Goal: Task Accomplishment & Management: Manage account settings

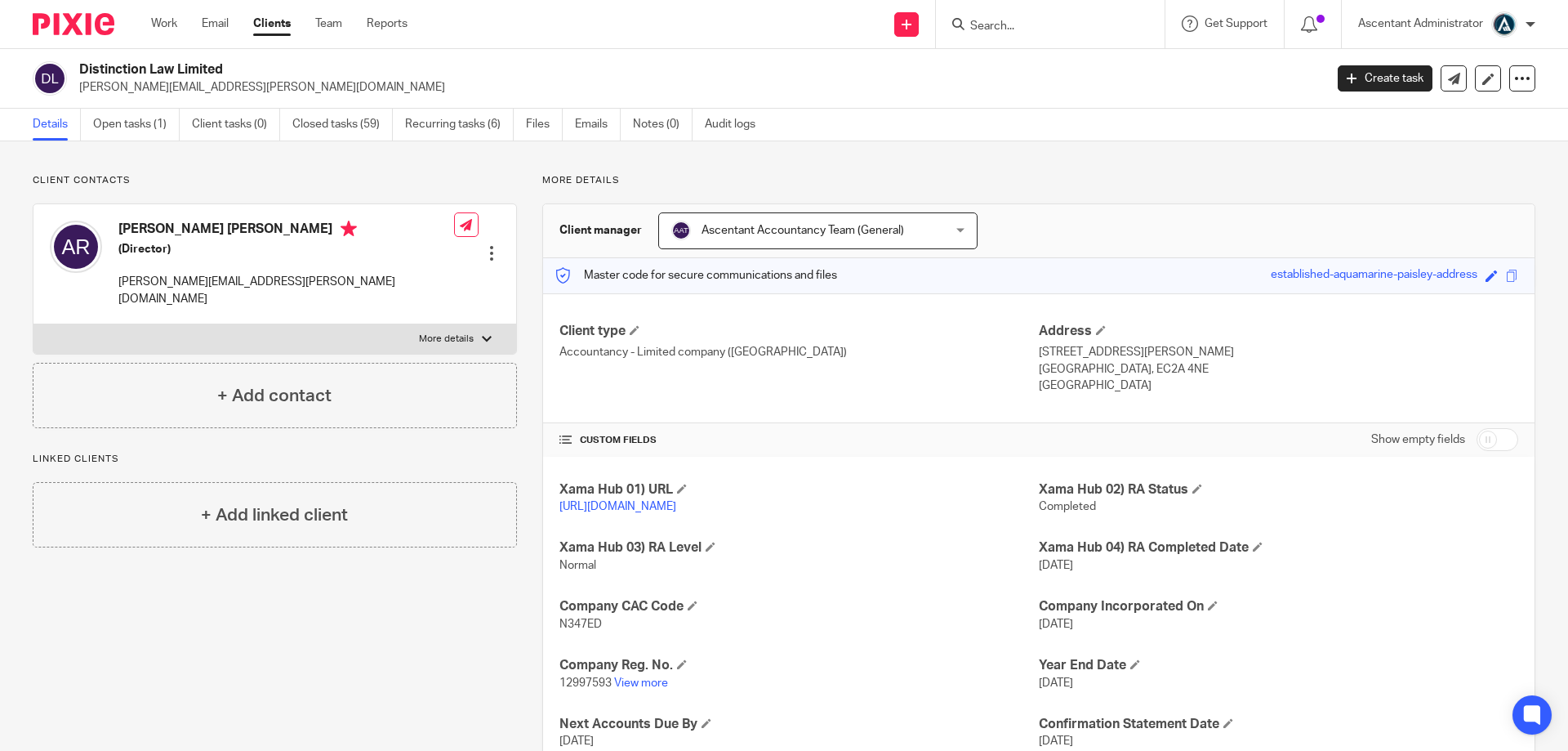
click at [982, 4] on div at bounding box center [1050, 24] width 229 height 49
click at [989, 19] on input "Search" at bounding box center [1042, 27] width 147 height 15
click at [1476, 445] on input "checkbox" at bounding box center [1498, 440] width 42 height 23
checkbox input "true"
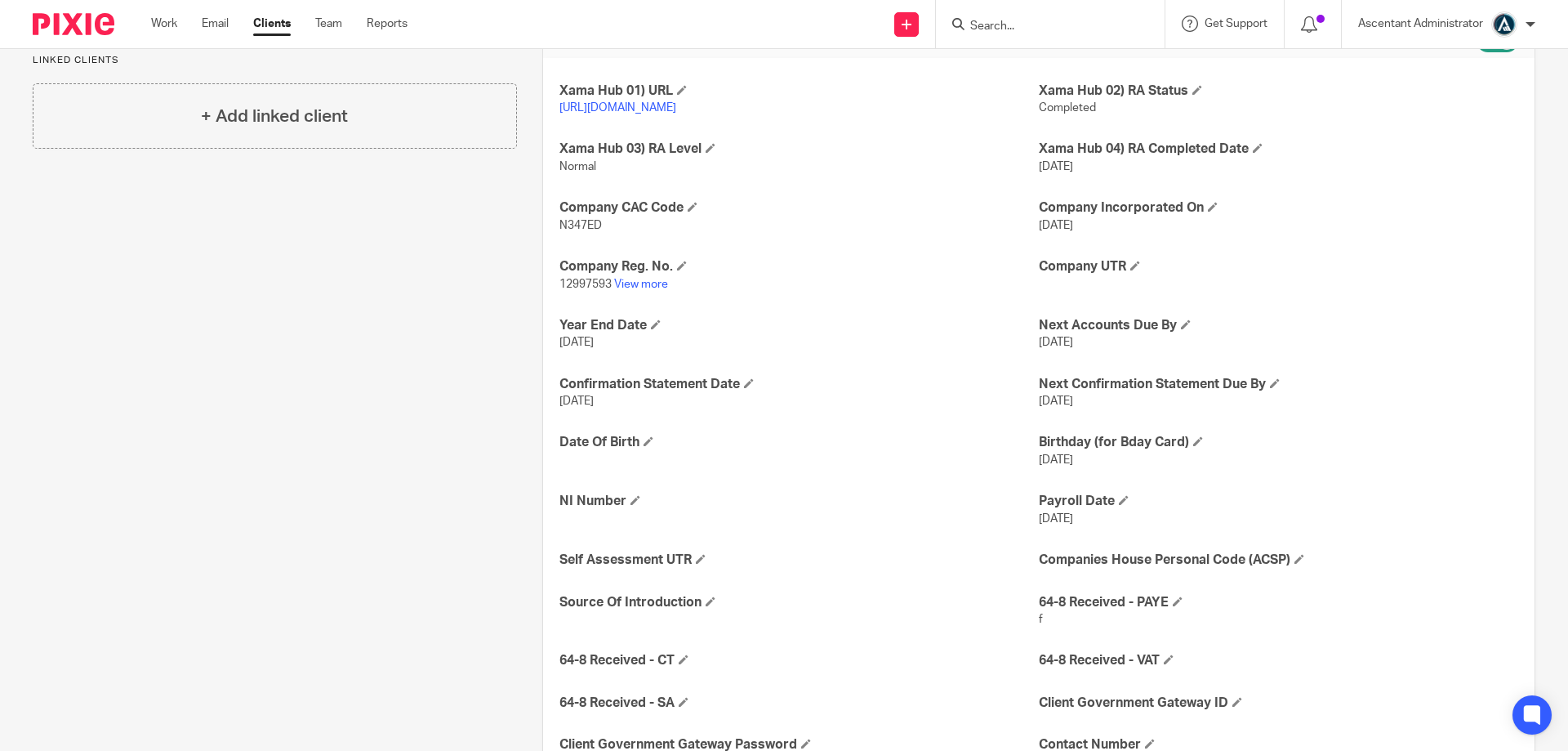
scroll to position [476, 0]
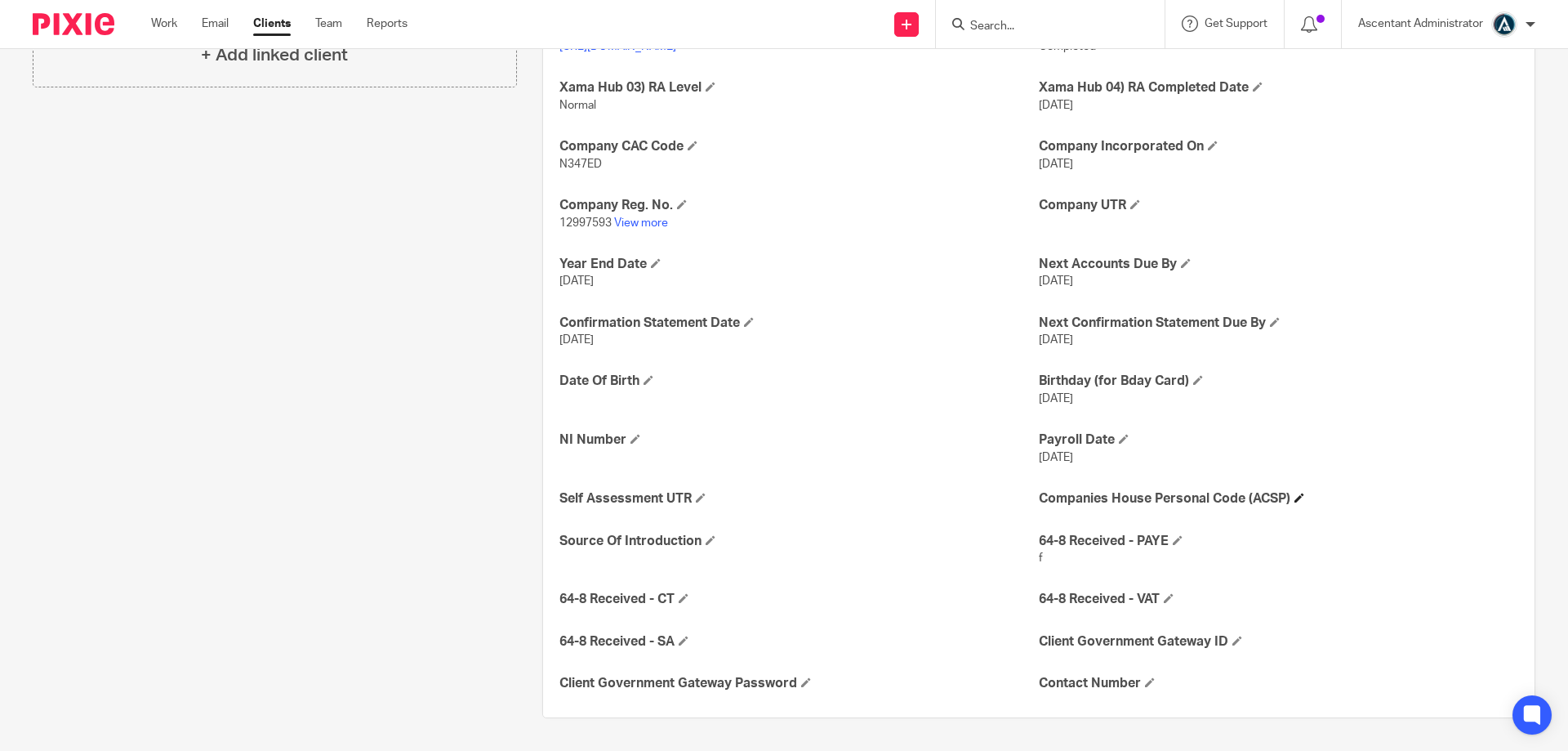
click at [1296, 505] on h4 "Companies House Personal Code (ACSP)" at bounding box center [1279, 498] width 480 height 17
click at [1301, 491] on h4 "Companies House Personal Code (ACSP)" at bounding box center [1279, 498] width 480 height 17
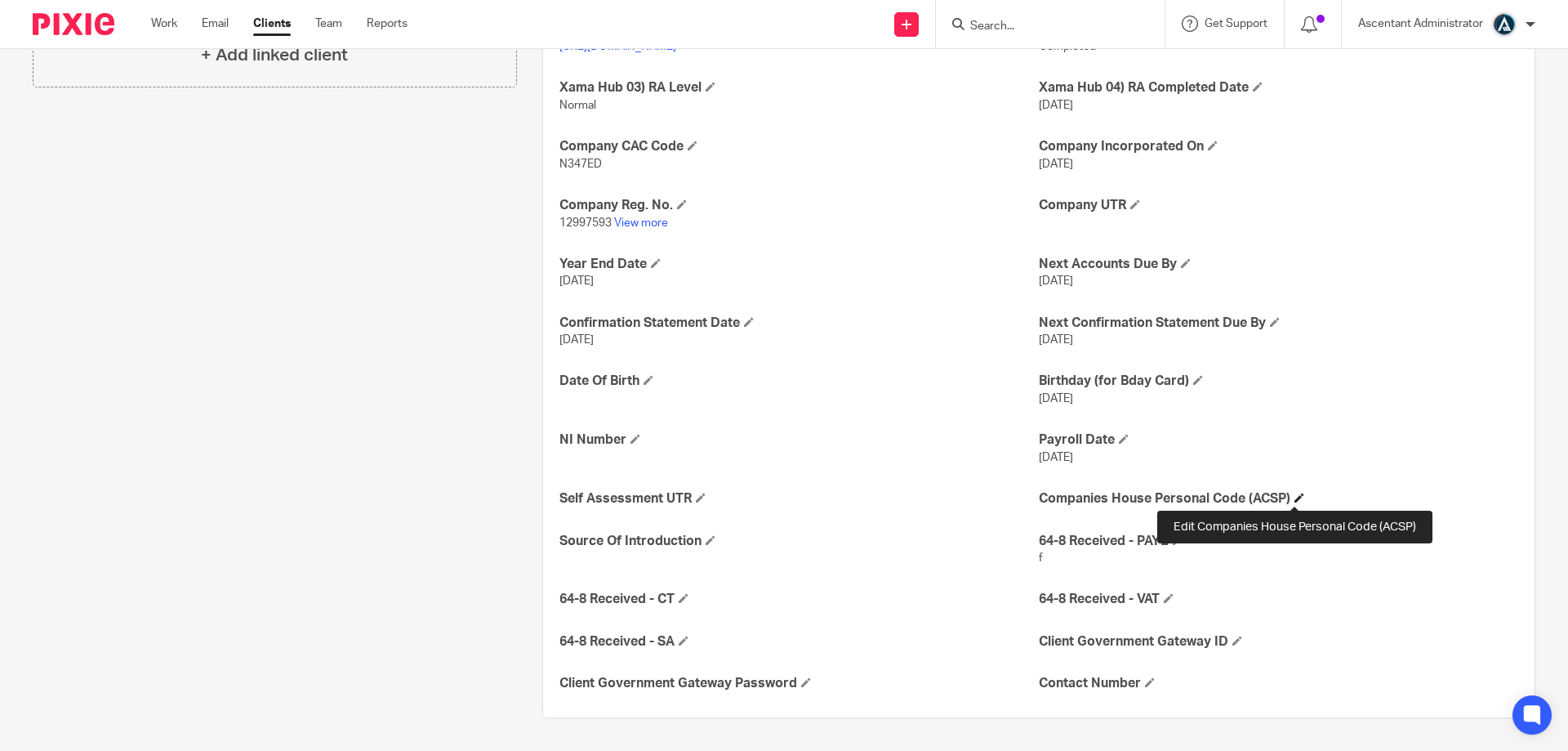
click at [1299, 496] on span at bounding box center [1299, 497] width 10 height 10
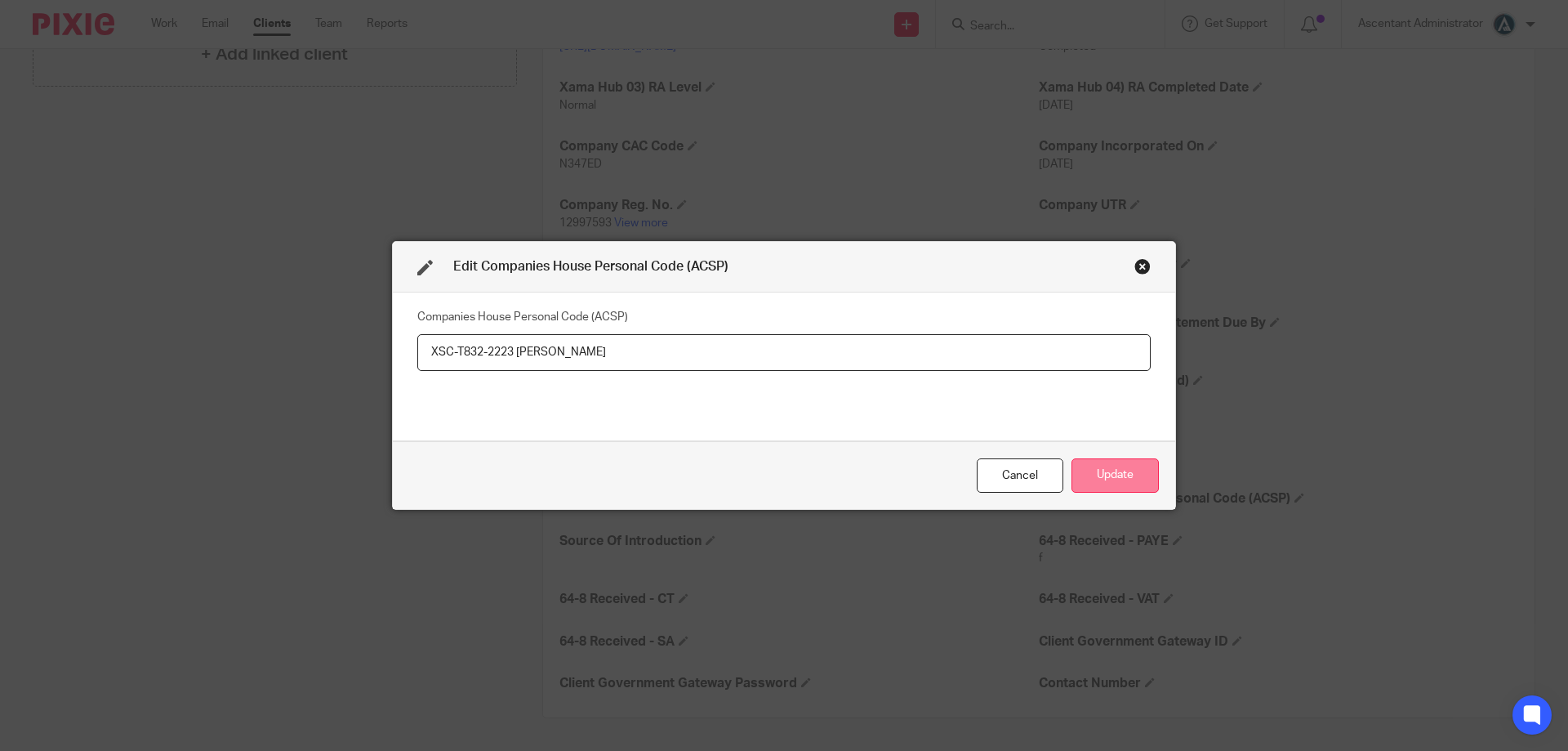
type input "XSC-T832-2223 [PERSON_NAME]"
click at [1133, 489] on button "Update" at bounding box center [1115, 476] width 87 height 35
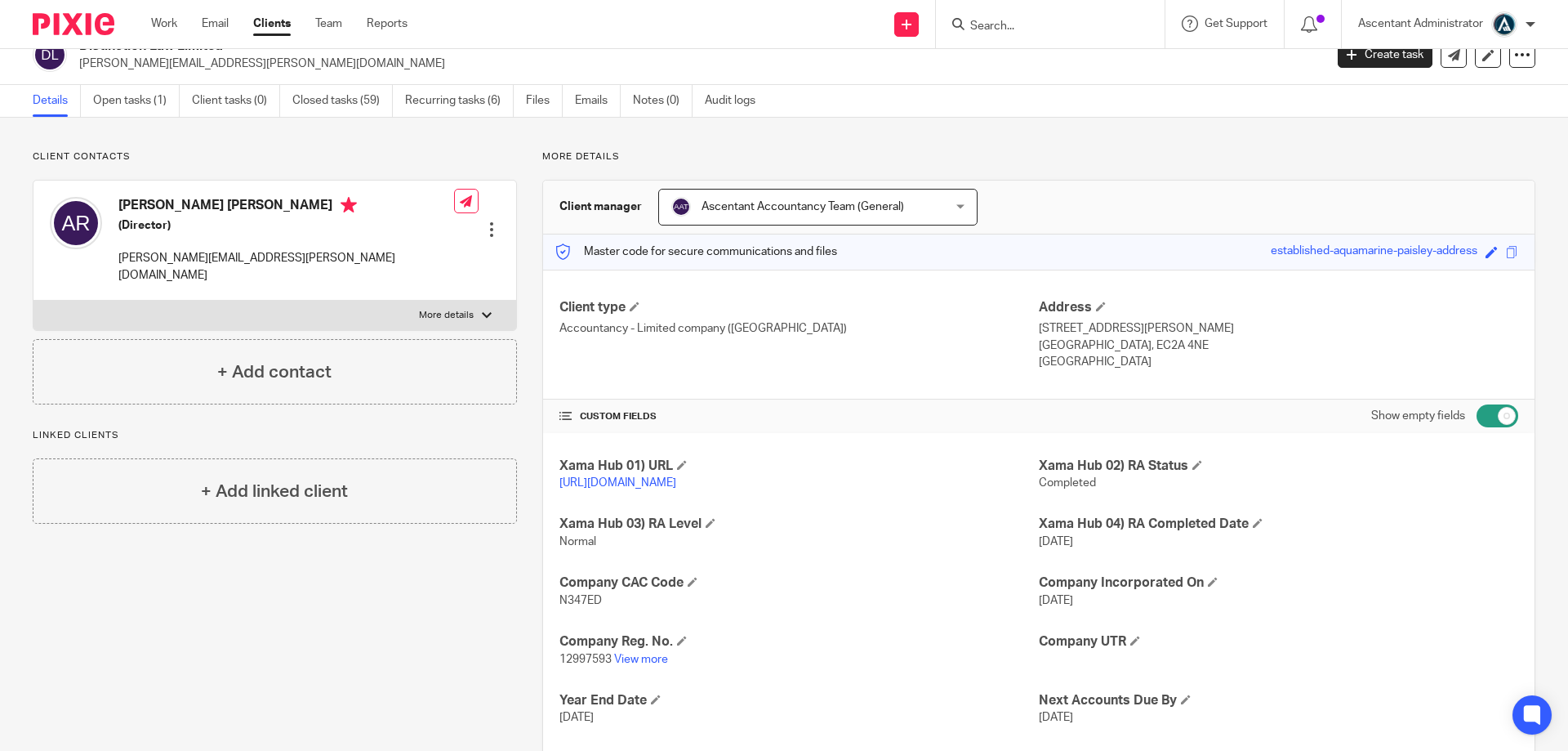
scroll to position [0, 0]
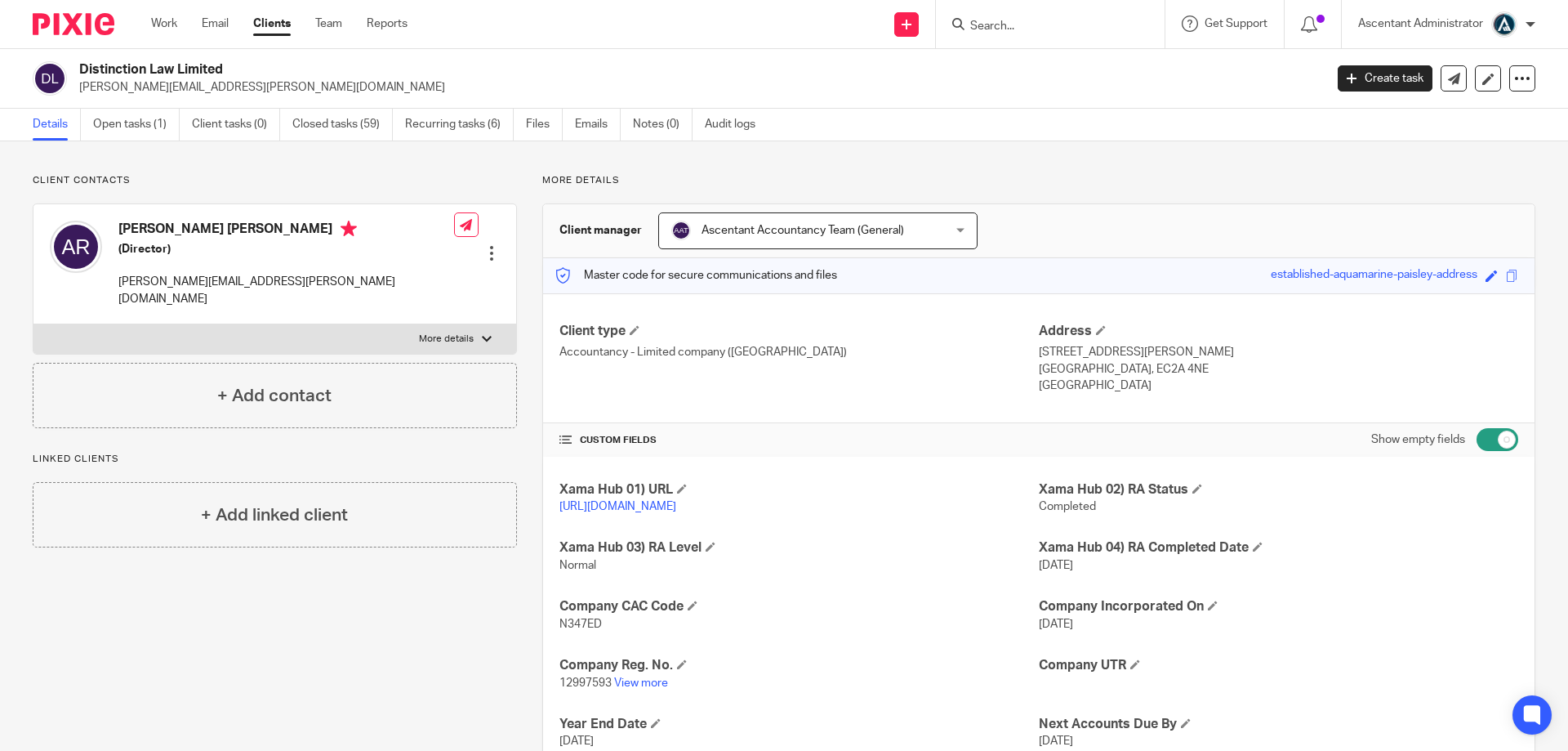
click at [1010, 23] on input "Search" at bounding box center [1042, 27] width 147 height 15
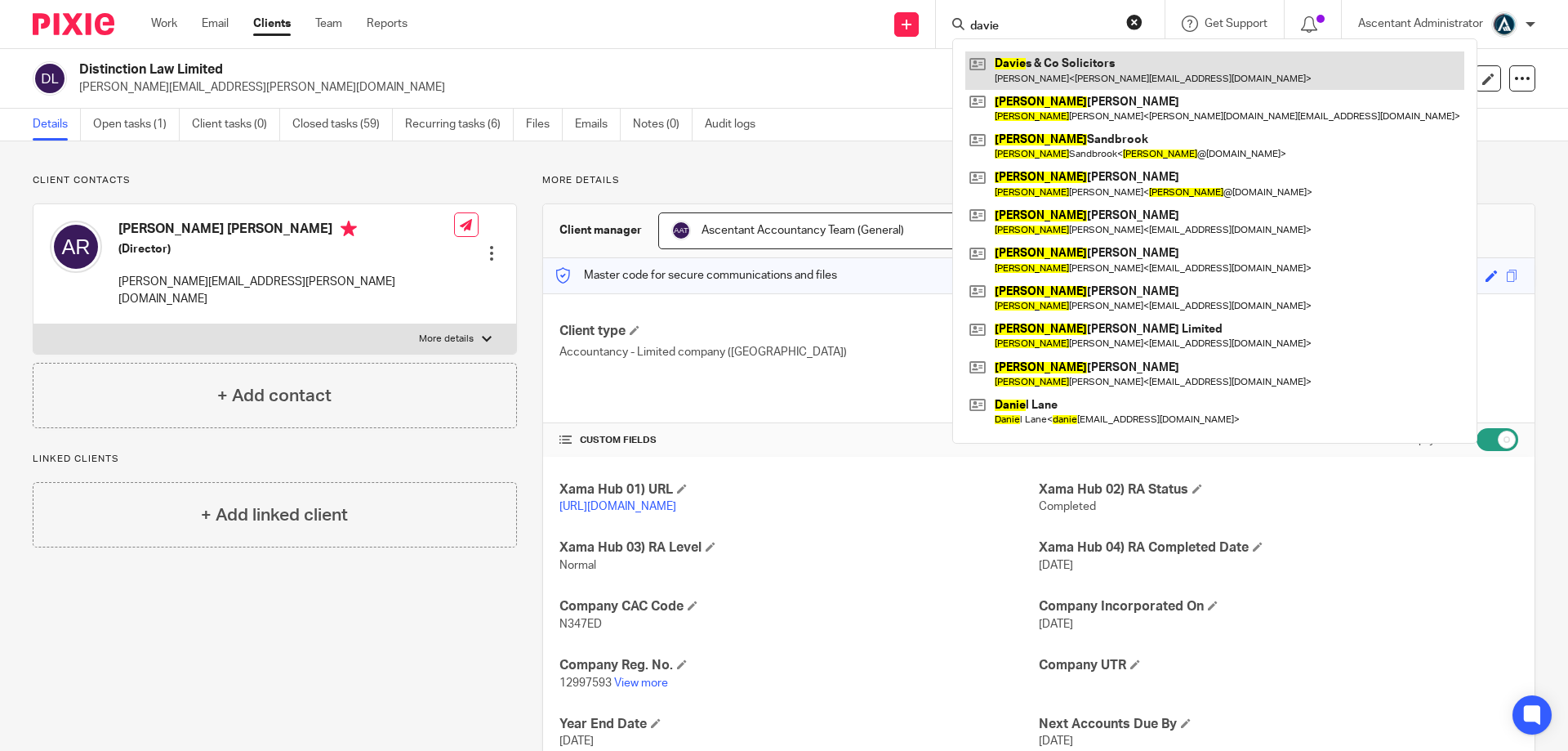
type input "davie"
click at [1083, 72] on link at bounding box center [1215, 70] width 499 height 38
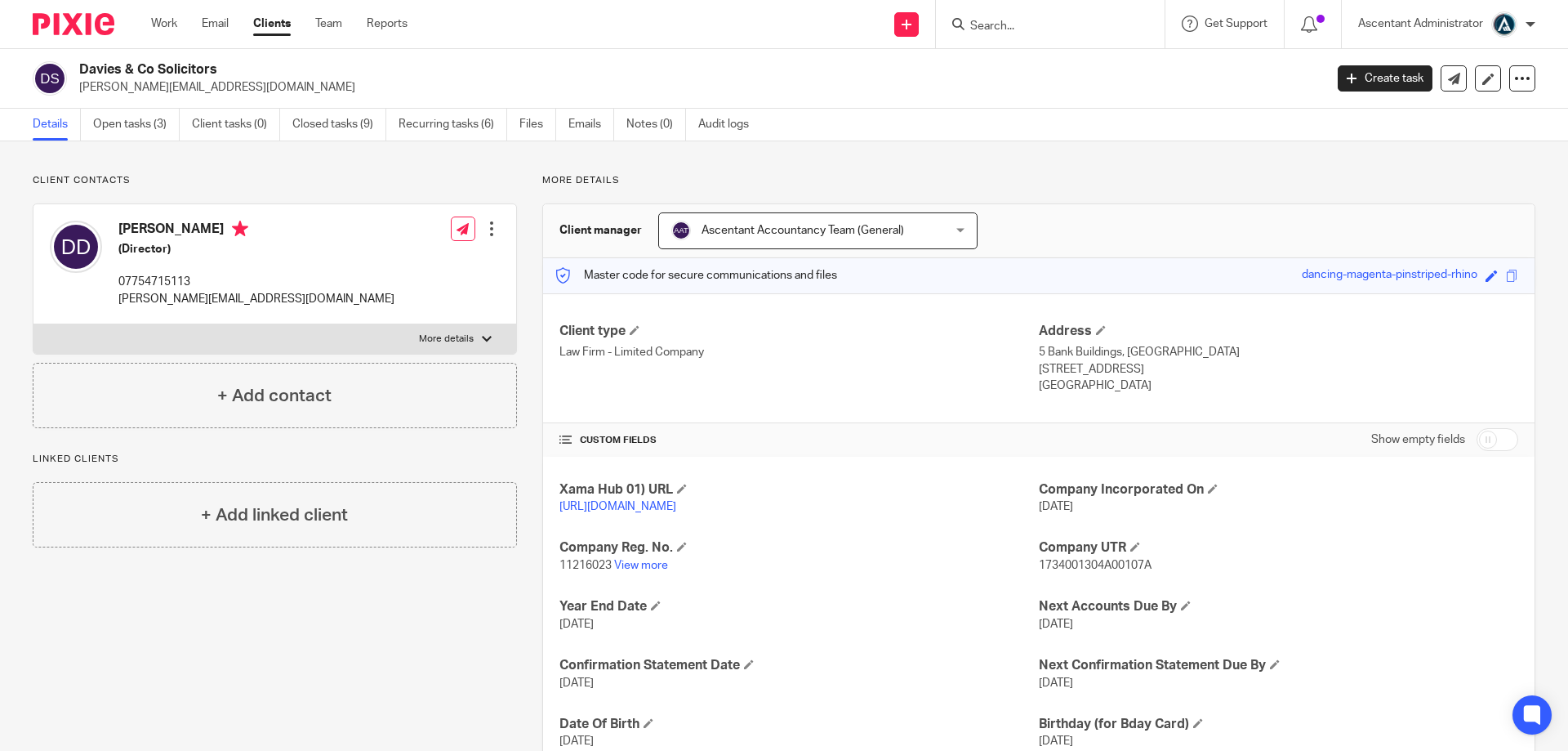
click at [1488, 457] on div "Xama Hub 01) URL https://platform.xamatech.com/portal/crm/clients/b2c28a50-eaec…" at bounding box center [1038, 675] width 991 height 436
click at [1485, 446] on input "checkbox" at bounding box center [1498, 440] width 42 height 23
checkbox input "true"
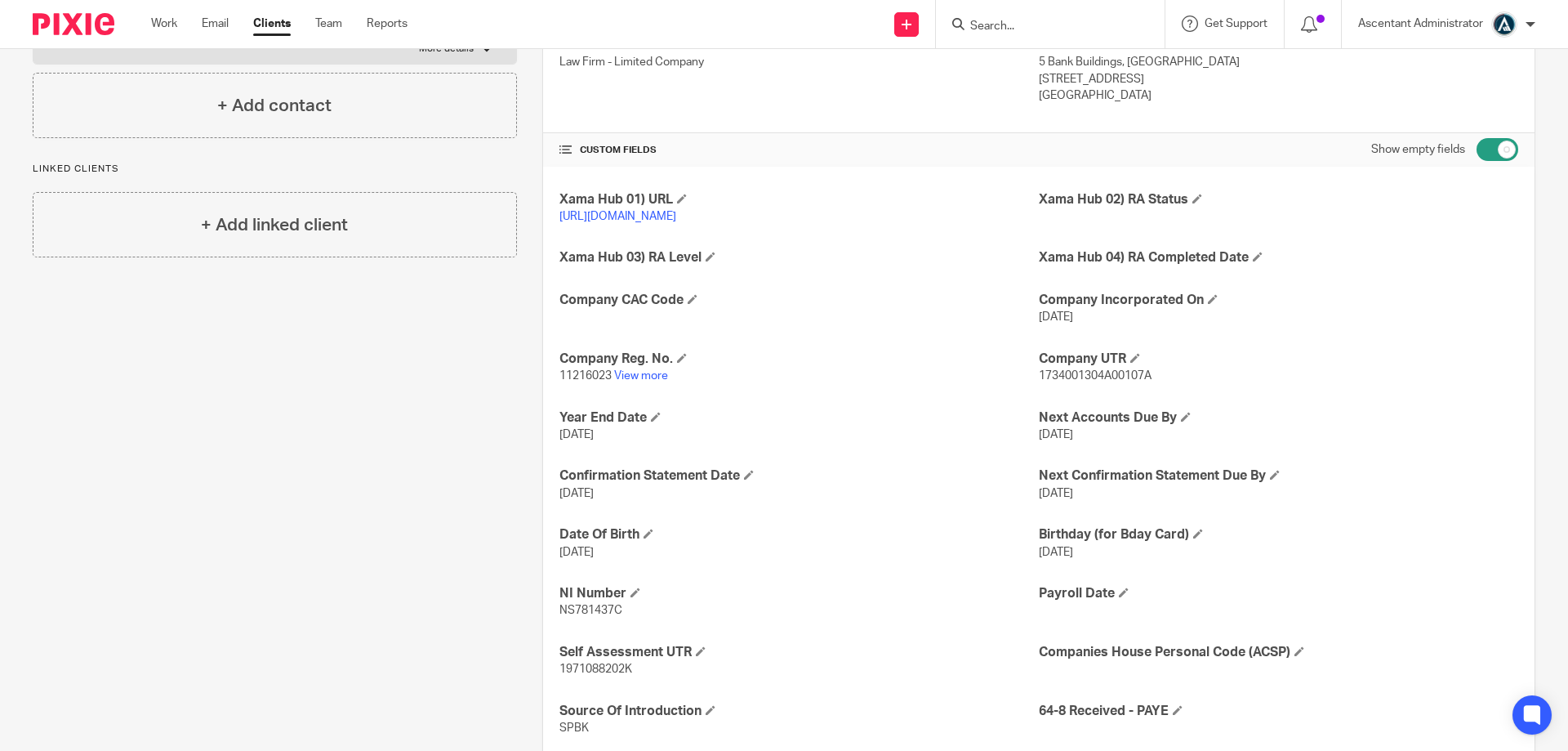
scroll to position [341, 0]
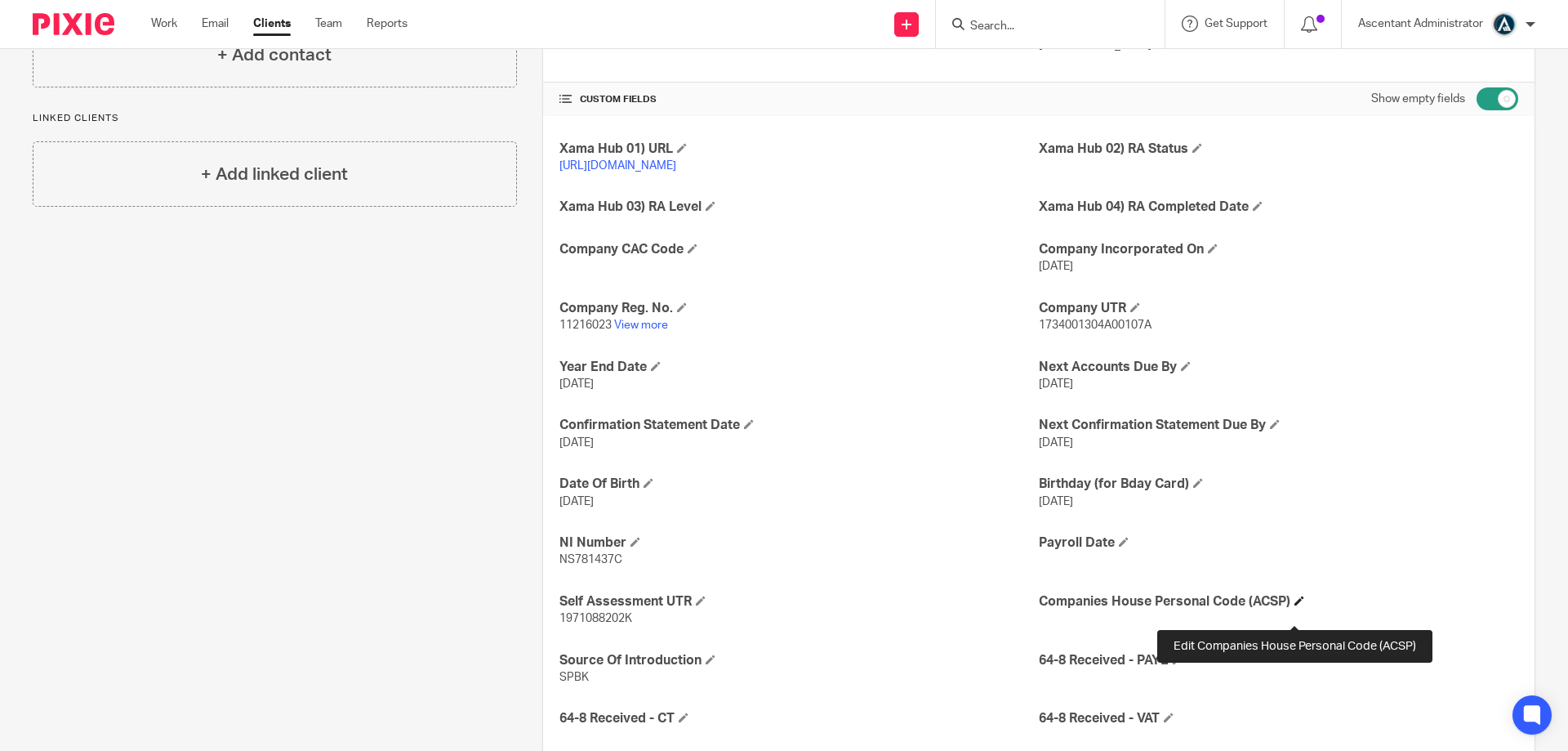
click at [1294, 605] on span at bounding box center [1299, 600] width 10 height 10
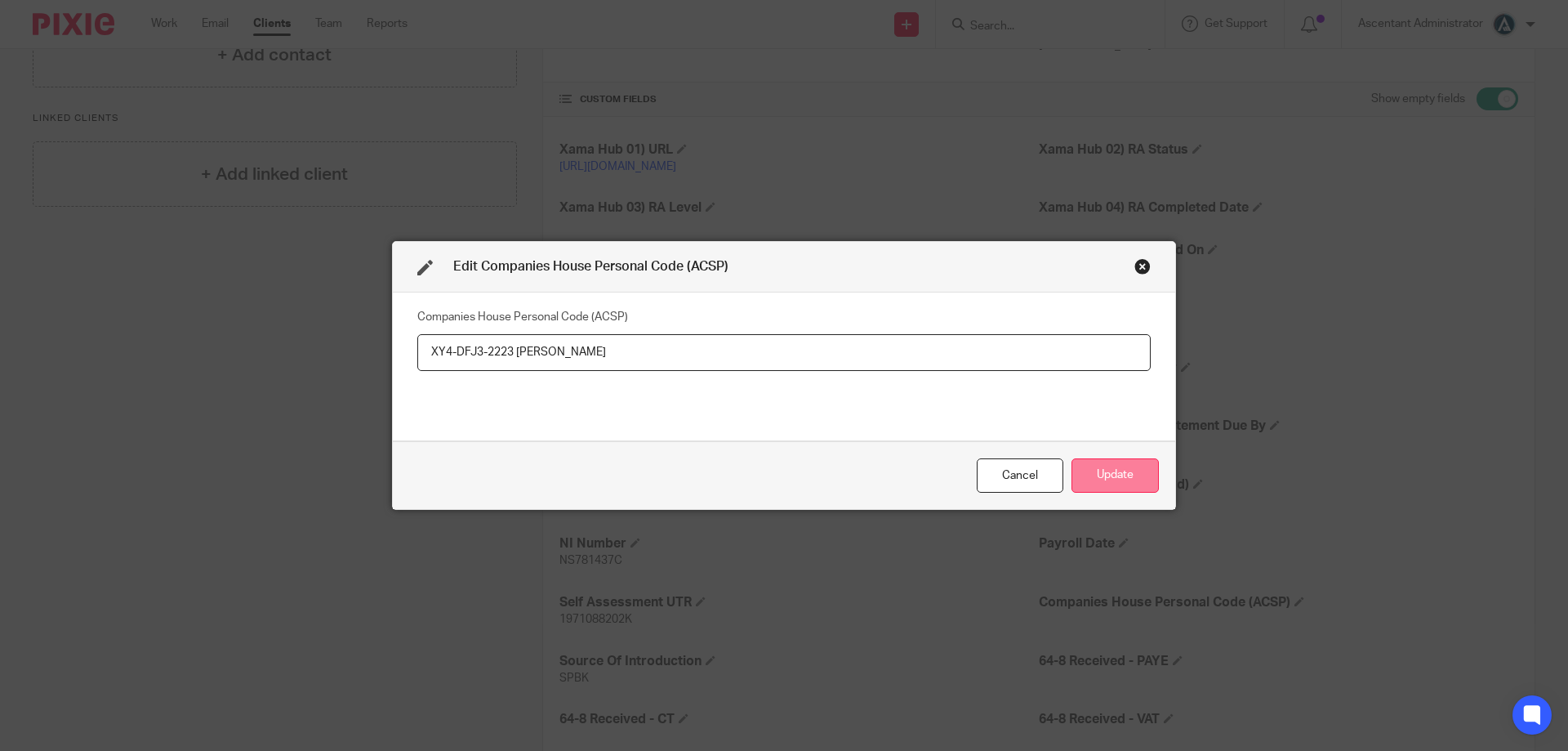
type input "XY4-DFJ3-2223 Deborah Darkes"
click at [1094, 470] on button "Update" at bounding box center [1115, 476] width 87 height 35
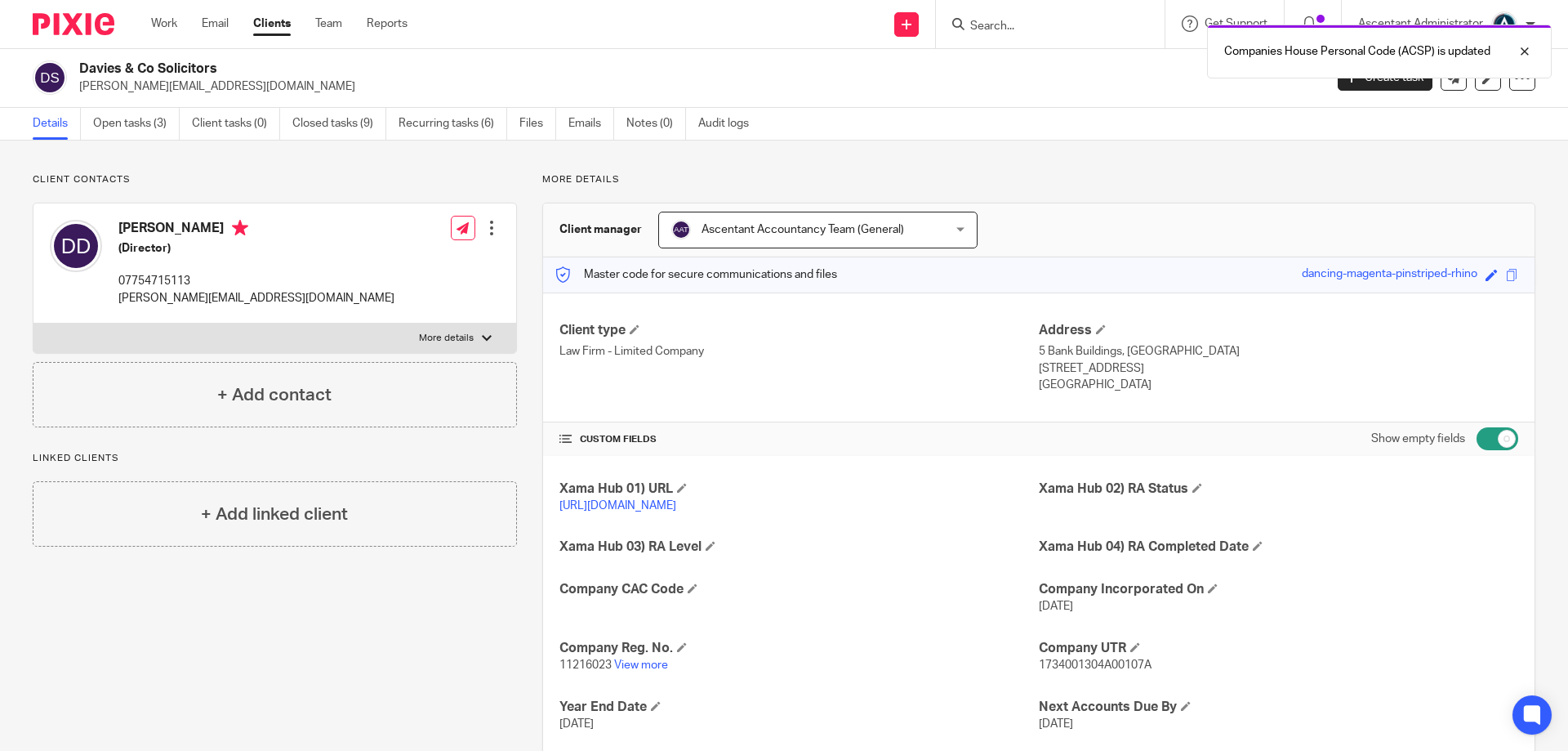
scroll to position [0, 0]
